Goal: Task Accomplishment & Management: Manage account settings

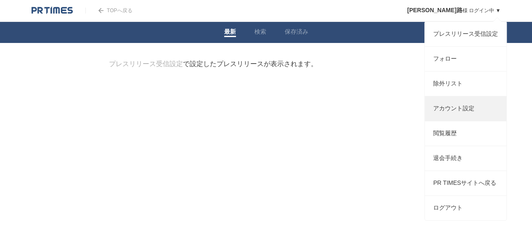
click at [451, 118] on link "アカウント設定" at bounding box center [466, 108] width 82 height 24
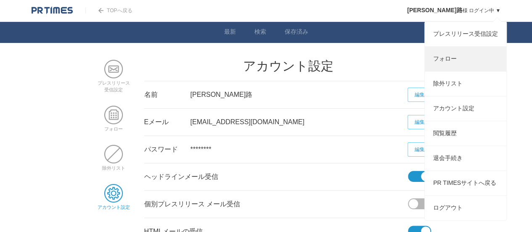
click at [460, 61] on link "フォロー" at bounding box center [466, 59] width 82 height 24
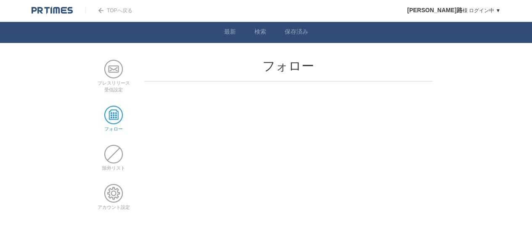
click at [115, 119] on span at bounding box center [113, 115] width 19 height 19
click at [283, 61] on h2 "フォロー" at bounding box center [288, 66] width 288 height 13
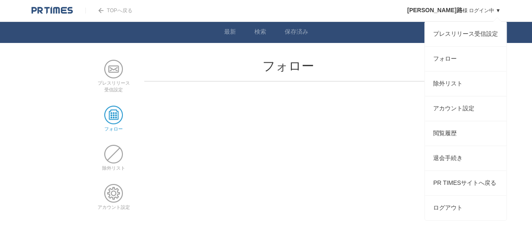
click at [491, 12] on link "田中　真路 様 ログイン中 ▼" at bounding box center [453, 11] width 93 height 6
click at [450, 34] on link "プレスリリース受信設定" at bounding box center [466, 34] width 82 height 24
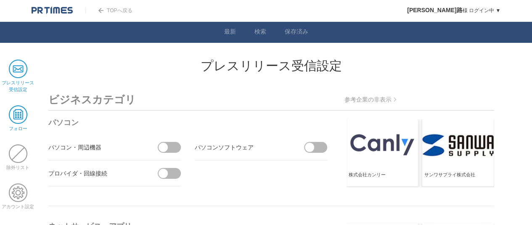
click at [20, 117] on span at bounding box center [18, 115] width 19 height 19
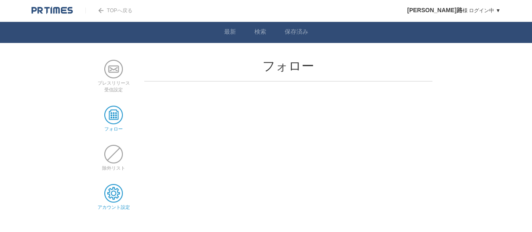
click at [111, 184] on span at bounding box center [113, 193] width 19 height 19
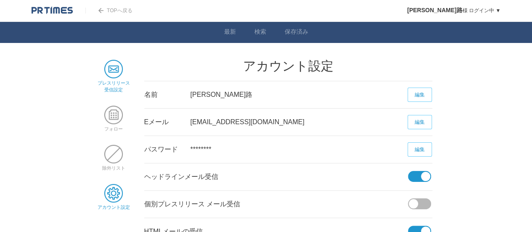
click at [112, 68] on span at bounding box center [113, 69] width 19 height 19
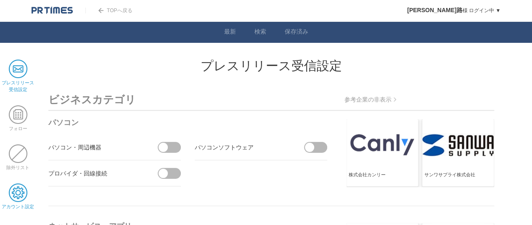
click at [21, 192] on span at bounding box center [18, 193] width 19 height 19
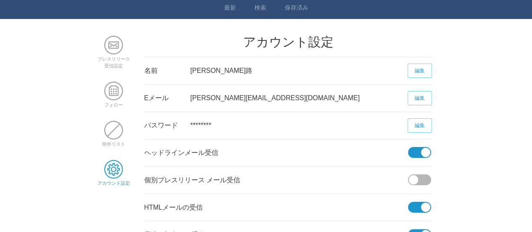
scroll to position [42, 0]
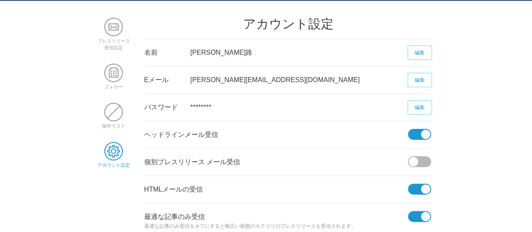
click at [437, 159] on body "TOPへ戻る 田中　真路 様 ログイン中 ▼ プレスリリース受信設定 フォロー 除外リスト アカウント設定 閲覧履歴 退会手続き PR TIMESサイトへ戻る…" at bounding box center [266, 123] width 532 height 330
click at [426, 161] on span at bounding box center [422, 161] width 18 height 11
click at [0, 0] on input "checkbox" at bounding box center [0, 0] width 0 height 0
click at [414, 161] on span at bounding box center [417, 161] width 18 height 11
click at [0, 0] on input "checkbox" at bounding box center [0, 0] width 0 height 0
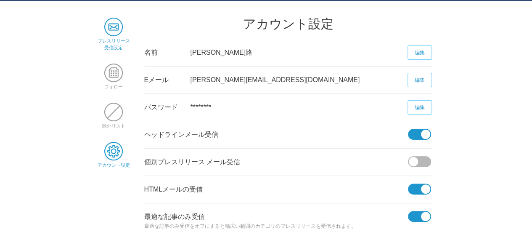
click at [122, 33] on span at bounding box center [113, 27] width 19 height 19
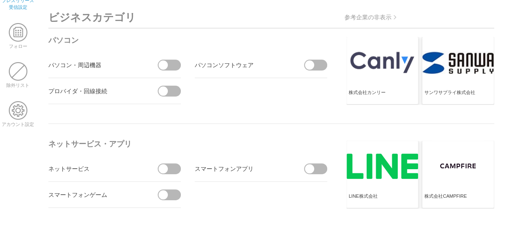
scroll to position [84, 0]
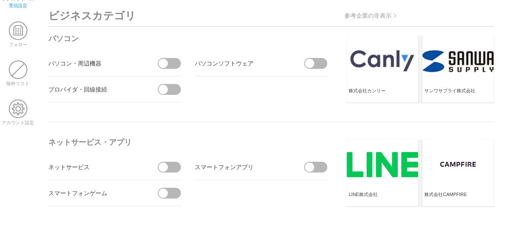
click at [172, 63] on span at bounding box center [172, 63] width 18 height 11
click at [0, 0] on input "checkbox" at bounding box center [0, 0] width 0 height 0
click at [176, 91] on span at bounding box center [172, 89] width 18 height 11
click at [0, 0] on input "checkbox" at bounding box center [0, 0] width 0 height 0
click at [323, 64] on span at bounding box center [318, 63] width 18 height 11
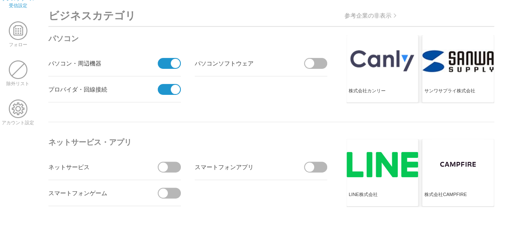
click at [0, 0] on input "checkbox" at bounding box center [0, 0] width 0 height 0
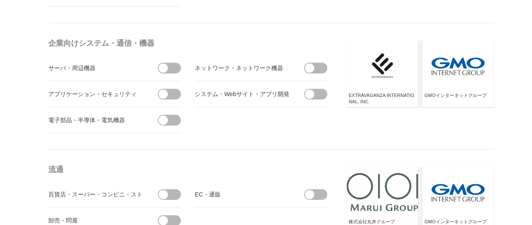
scroll to position [420, 0]
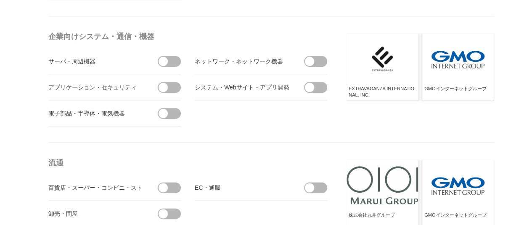
click at [172, 56] on span at bounding box center [172, 61] width 18 height 11
click at [0, 0] on input "checkbox" at bounding box center [0, 0] width 0 height 0
click at [174, 90] on span at bounding box center [172, 87] width 18 height 11
click at [0, 0] on input "checkbox" at bounding box center [0, 0] width 0 height 0
click at [173, 113] on span at bounding box center [172, 113] width 18 height 11
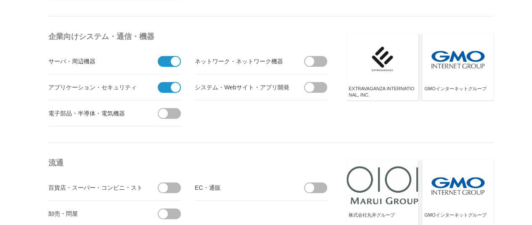
click at [0, 0] on input "checkbox" at bounding box center [0, 0] width 0 height 0
click at [160, 110] on span at bounding box center [167, 113] width 18 height 11
click at [0, 0] on input "受信しない" at bounding box center [0, 0] width 0 height 0
click at [322, 86] on span at bounding box center [318, 87] width 18 height 11
click at [0, 0] on input "checkbox" at bounding box center [0, 0] width 0 height 0
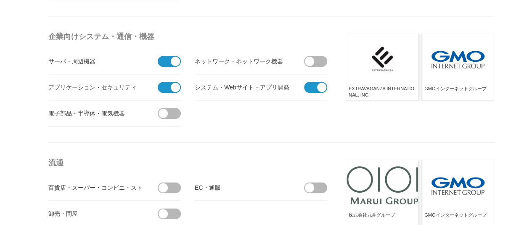
click at [320, 57] on span at bounding box center [318, 61] width 18 height 11
click at [0, 0] on input "checkbox" at bounding box center [0, 0] width 0 height 0
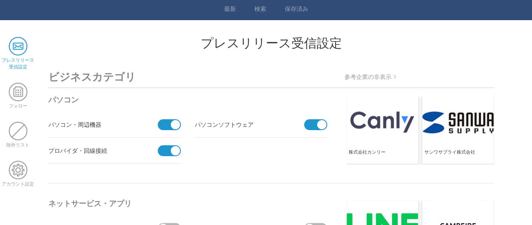
scroll to position [0, 0]
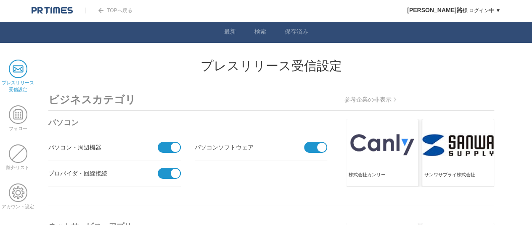
click at [162, 142] on span at bounding box center [167, 147] width 18 height 11
click at [0, 0] on input "受信しない" at bounding box center [0, 0] width 0 height 0
click at [167, 171] on span at bounding box center [167, 173] width 18 height 11
click at [0, 0] on input "受信しない" at bounding box center [0, 0] width 0 height 0
click at [309, 148] on span at bounding box center [313, 147] width 18 height 11
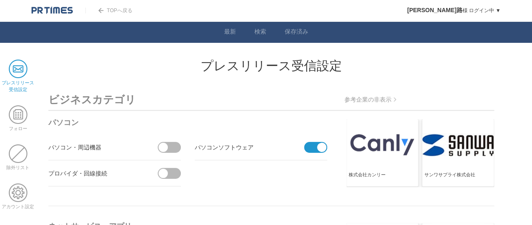
click at [0, 0] on input "受信しない" at bounding box center [0, 0] width 0 height 0
click at [12, 116] on span at bounding box center [18, 115] width 19 height 19
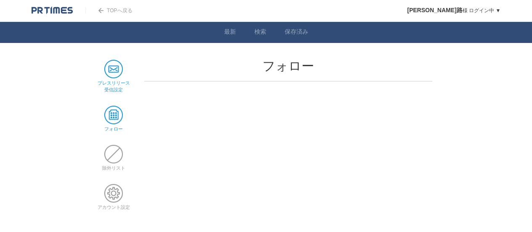
click at [116, 74] on span at bounding box center [113, 69] width 19 height 19
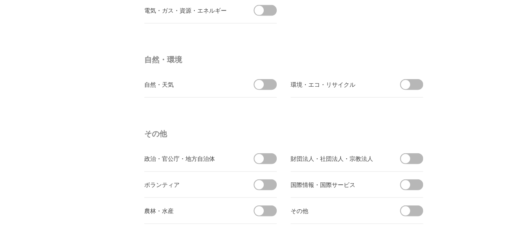
scroll to position [2817, 0]
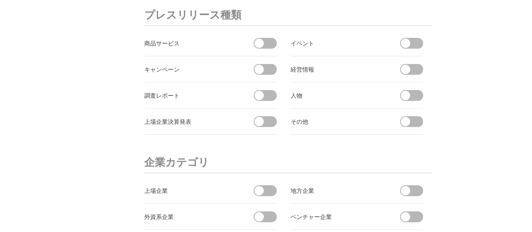
click at [266, 38] on span at bounding box center [268, 43] width 18 height 11
click at [0, 0] on input "checkbox" at bounding box center [0, 0] width 0 height 0
click at [270, 64] on span at bounding box center [268, 69] width 18 height 11
click at [0, 0] on input "checkbox" at bounding box center [0, 0] width 0 height 0
click at [267, 90] on span at bounding box center [268, 95] width 18 height 11
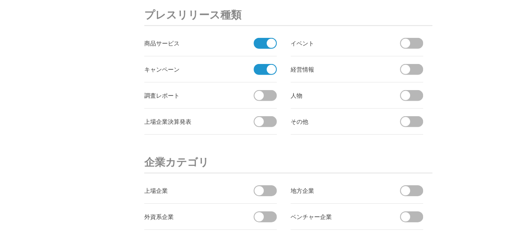
click at [0, 0] on input "checkbox" at bounding box center [0, 0] width 0 height 0
click at [269, 116] on span at bounding box center [268, 121] width 18 height 11
click at [0, 0] on input "checkbox" at bounding box center [0, 0] width 0 height 0
click at [413, 38] on span at bounding box center [414, 43] width 18 height 11
click at [0, 0] on input "checkbox" at bounding box center [0, 0] width 0 height 0
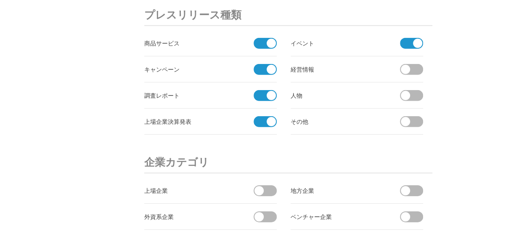
click at [413, 64] on span at bounding box center [414, 69] width 18 height 11
click at [0, 0] on input "checkbox" at bounding box center [0, 0] width 0 height 0
click at [416, 91] on span at bounding box center [414, 95] width 18 height 11
click at [0, 0] on input "checkbox" at bounding box center [0, 0] width 0 height 0
click at [418, 116] on span at bounding box center [414, 121] width 18 height 11
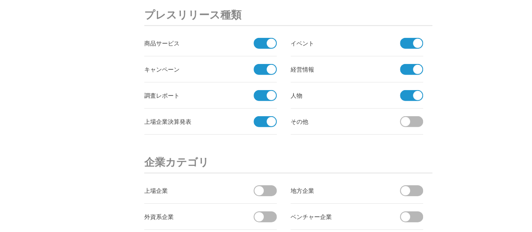
click at [0, 0] on input "checkbox" at bounding box center [0, 0] width 0 height 0
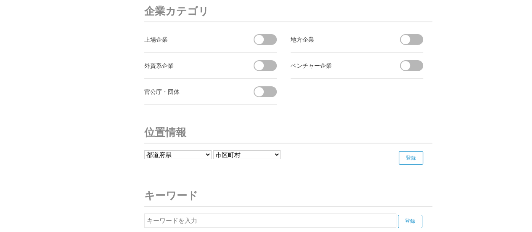
scroll to position [2950, 0]
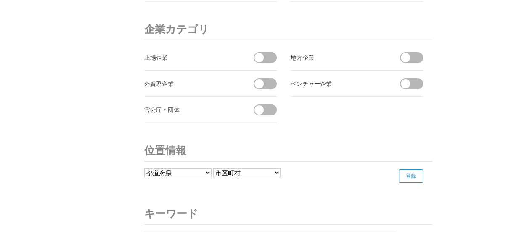
click at [272, 52] on span at bounding box center [268, 57] width 18 height 11
click at [0, 0] on input "checkbox" at bounding box center [0, 0] width 0 height 0
click at [269, 78] on span at bounding box center [268, 83] width 18 height 11
click at [0, 0] on input "checkbox" at bounding box center [0, 0] width 0 height 0
click at [270, 104] on span at bounding box center [268, 109] width 18 height 11
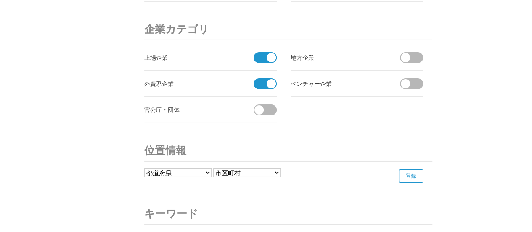
click at [0, 0] on input "checkbox" at bounding box center [0, 0] width 0 height 0
click at [411, 52] on span at bounding box center [414, 57] width 18 height 11
click at [0, 0] on input "checkbox" at bounding box center [0, 0] width 0 height 0
click at [415, 78] on span at bounding box center [414, 83] width 18 height 11
click at [0, 0] on input "checkbox" at bounding box center [0, 0] width 0 height 0
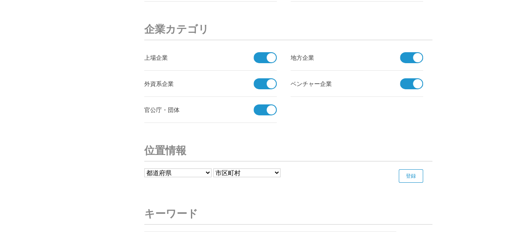
click at [415, 79] on span at bounding box center [417, 83] width 9 height 9
click at [0, 0] on input "受信しない" at bounding box center [0, 0] width 0 height 0
click at [413, 53] on span at bounding box center [417, 57] width 9 height 9
click at [0, 0] on input "受信しない" at bounding box center [0, 0] width 0 height 0
click at [256, 52] on span at bounding box center [263, 57] width 18 height 11
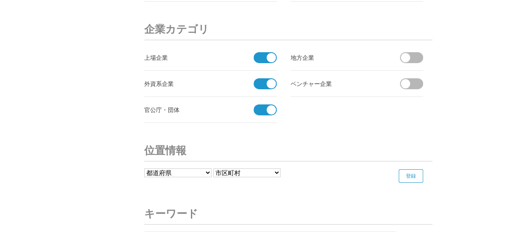
click at [0, 0] on input "受信しない" at bounding box center [0, 0] width 0 height 0
click at [261, 78] on span at bounding box center [263, 83] width 18 height 11
click at [0, 0] on input "受信しない" at bounding box center [0, 0] width 0 height 0
click at [261, 104] on span at bounding box center [263, 109] width 18 height 11
click at [0, 0] on input "受信しない" at bounding box center [0, 0] width 0 height 0
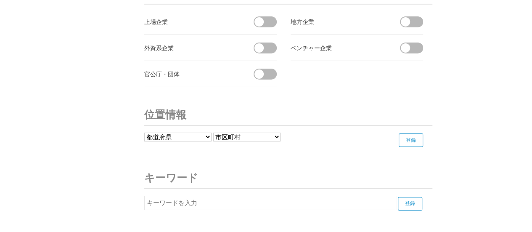
scroll to position [3034, 0]
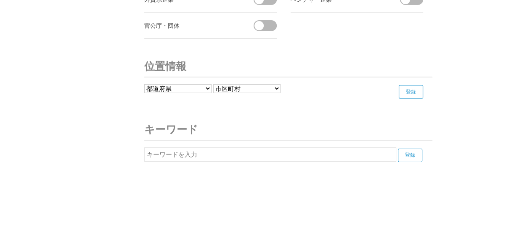
click at [154, 147] on input "text" at bounding box center [270, 154] width 252 height 14
click at [152, 147] on input "text" at bounding box center [270, 154] width 252 height 14
click at [414, 148] on input "登録" at bounding box center [410, 154] width 24 height 13
click at [183, 147] on input "システムインテグレーター" at bounding box center [270, 154] width 252 height 14
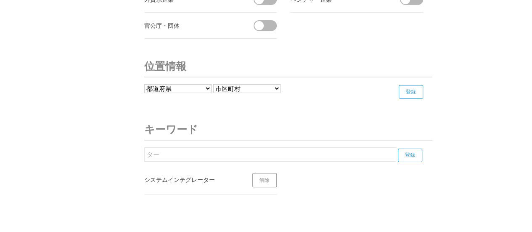
type input "ー"
click at [398, 148] on input "登録" at bounding box center [410, 154] width 24 height 13
type input "SIer"
click at [407, 173] on link "解除" at bounding box center [411, 180] width 24 height 14
click at [405, 152] on input "登録" at bounding box center [410, 154] width 24 height 13
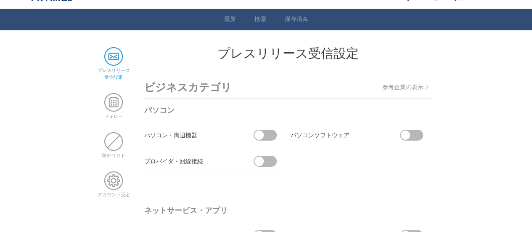
scroll to position [0, 0]
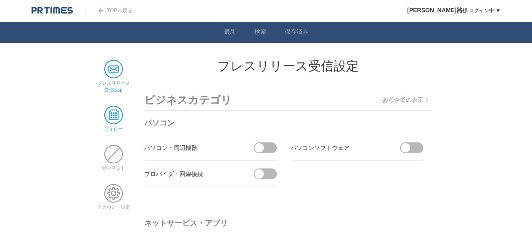
click at [119, 119] on span at bounding box center [113, 115] width 19 height 19
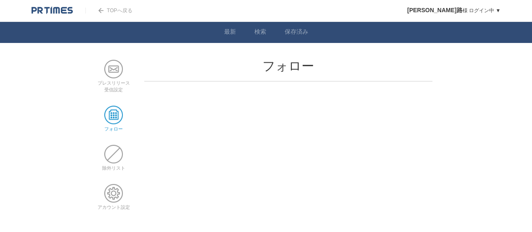
click at [62, 9] on img at bounding box center [52, 10] width 41 height 8
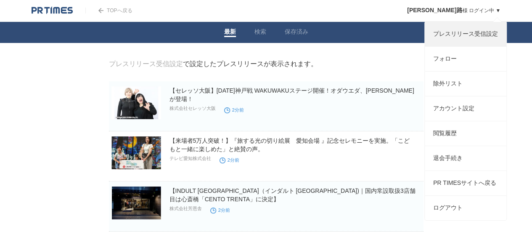
click at [458, 34] on link "プレスリリース受信設定" at bounding box center [466, 34] width 82 height 24
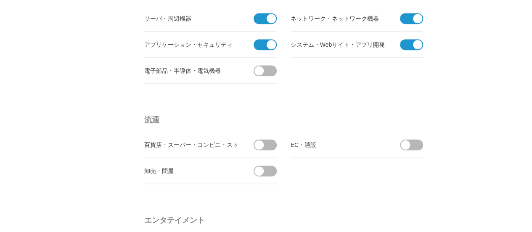
scroll to position [420, 0]
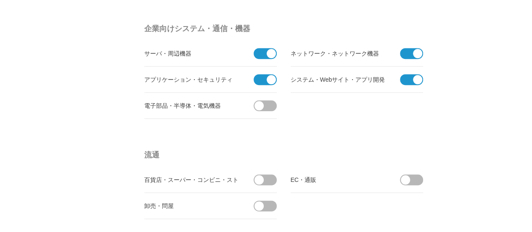
click at [404, 77] on span at bounding box center [409, 79] width 18 height 11
click at [0, 0] on input "checkbox" at bounding box center [0, 0] width 0 height 0
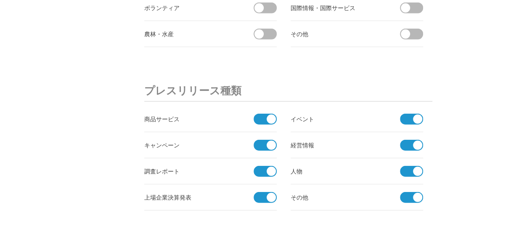
scroll to position [2859, 0]
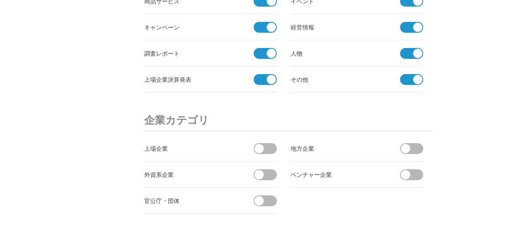
click at [260, 23] on span at bounding box center [263, 27] width 18 height 11
click at [0, 0] on input "checkbox" at bounding box center [0, 0] width 0 height 0
click at [258, 49] on span at bounding box center [263, 53] width 18 height 11
click at [0, 0] on input "checkbox" at bounding box center [0, 0] width 0 height 0
click at [260, 74] on span at bounding box center [263, 79] width 18 height 11
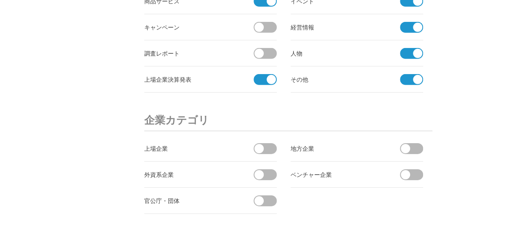
click at [0, 0] on input "checkbox" at bounding box center [0, 0] width 0 height 0
click at [405, 22] on span at bounding box center [409, 27] width 18 height 11
click at [0, 0] on input "checkbox" at bounding box center [0, 0] width 0 height 0
click at [405, 48] on span at bounding box center [409, 53] width 18 height 11
click at [0, 0] on input "checkbox" at bounding box center [0, 0] width 0 height 0
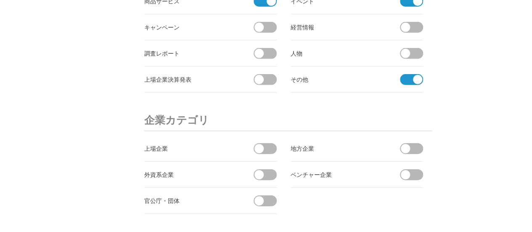
click at [405, 66] on li "その他" at bounding box center [357, 79] width 132 height 26
click at [404, 74] on span at bounding box center [409, 79] width 18 height 11
click at [0, 0] on input "checkbox" at bounding box center [0, 0] width 0 height 0
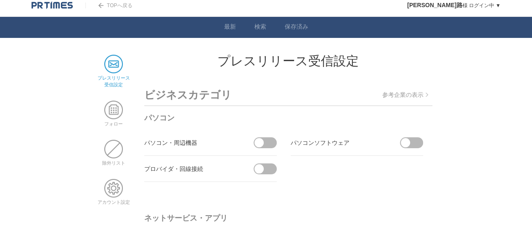
scroll to position [0, 0]
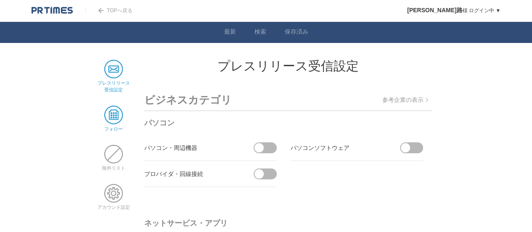
click at [119, 117] on span at bounding box center [113, 115] width 19 height 19
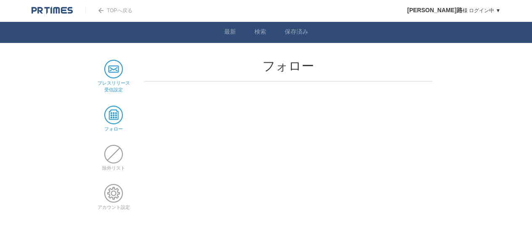
click at [120, 73] on span at bounding box center [113, 69] width 19 height 19
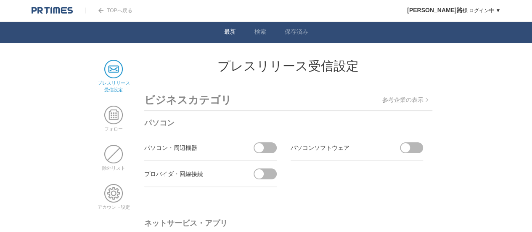
click at [231, 35] on link "最新" at bounding box center [230, 32] width 12 height 9
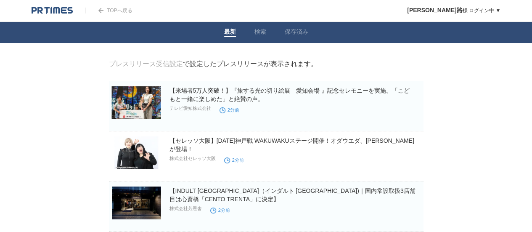
click at [45, 8] on img at bounding box center [52, 10] width 41 height 8
